Goal: Find specific page/section: Find specific page/section

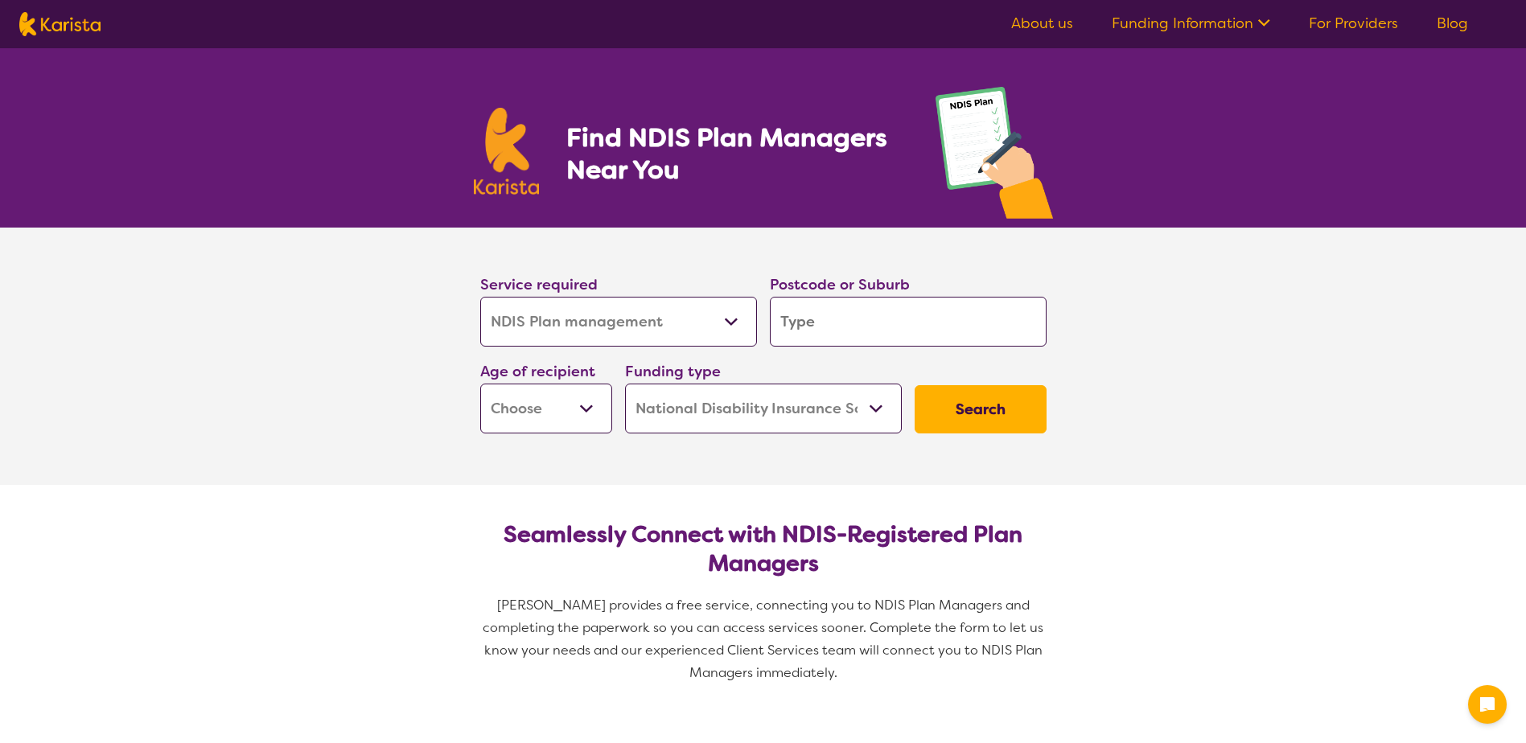
select select "NDIS Plan management"
select select "NDIS"
select select "NDIS Plan management"
select select "NDIS"
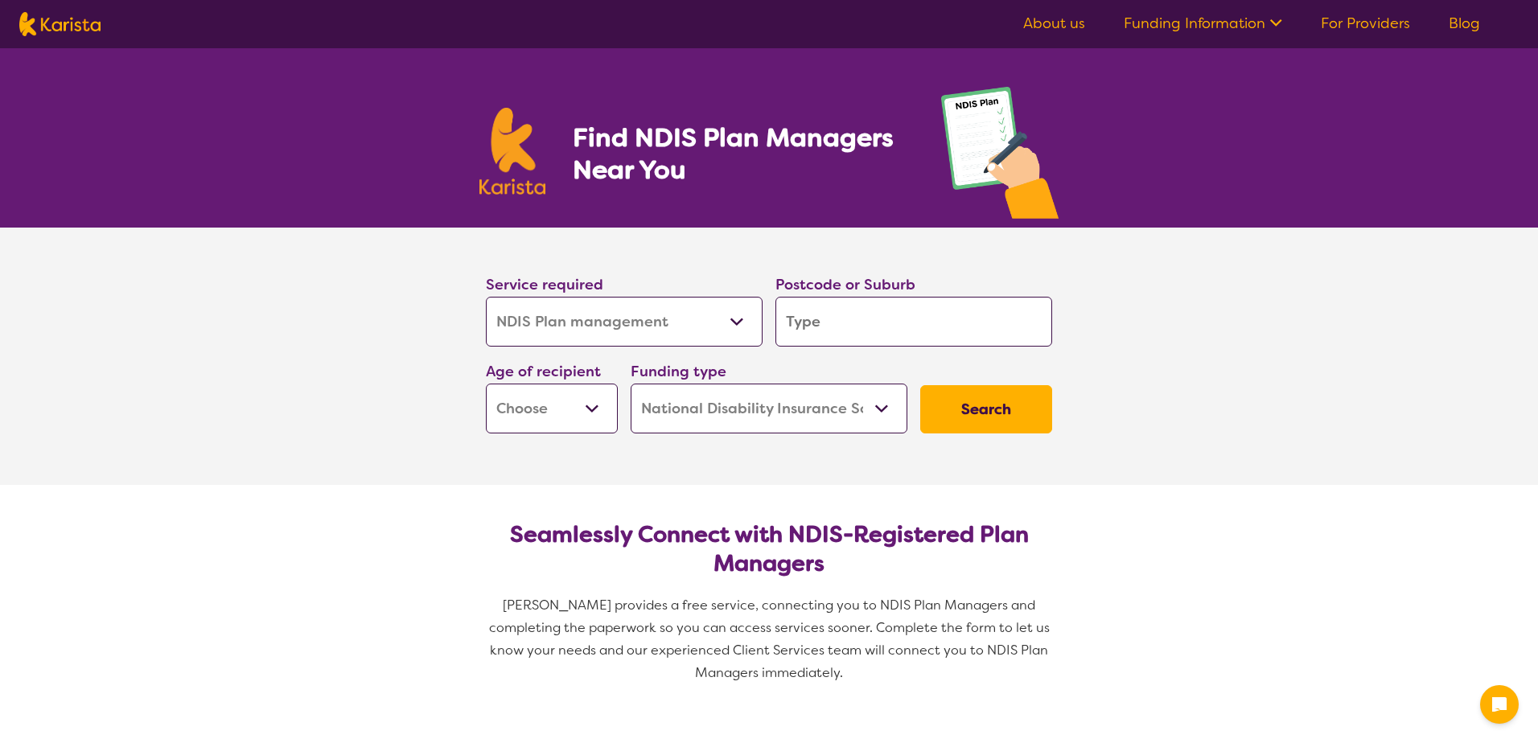
select select "NDIS Plan management"
select select "NDIS"
select select "NDIS Plan management"
select select "NDIS"
select select "NDIS Plan management"
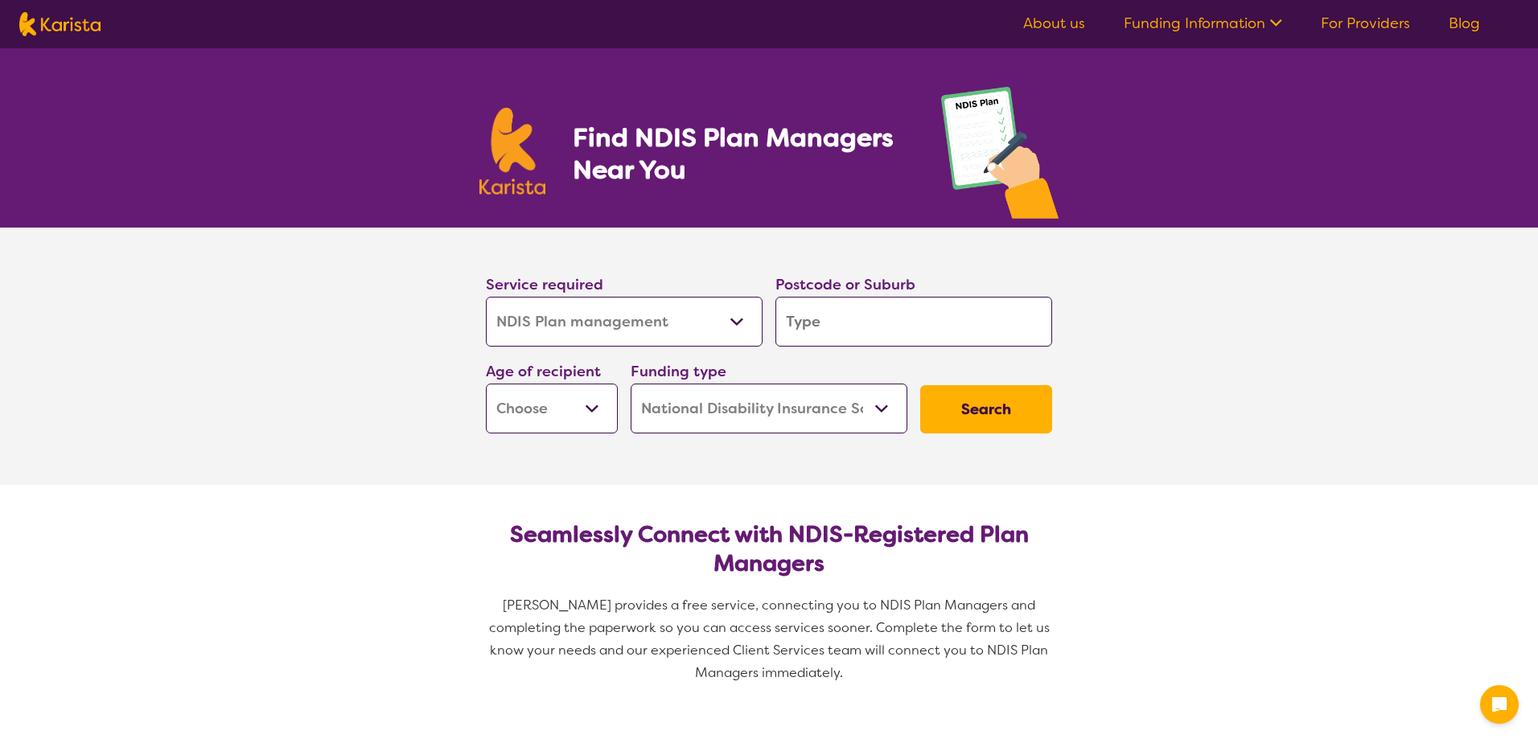
select select "NDIS"
select select "NDIS Plan management"
select select "NDIS"
